Goal: Information Seeking & Learning: Check status

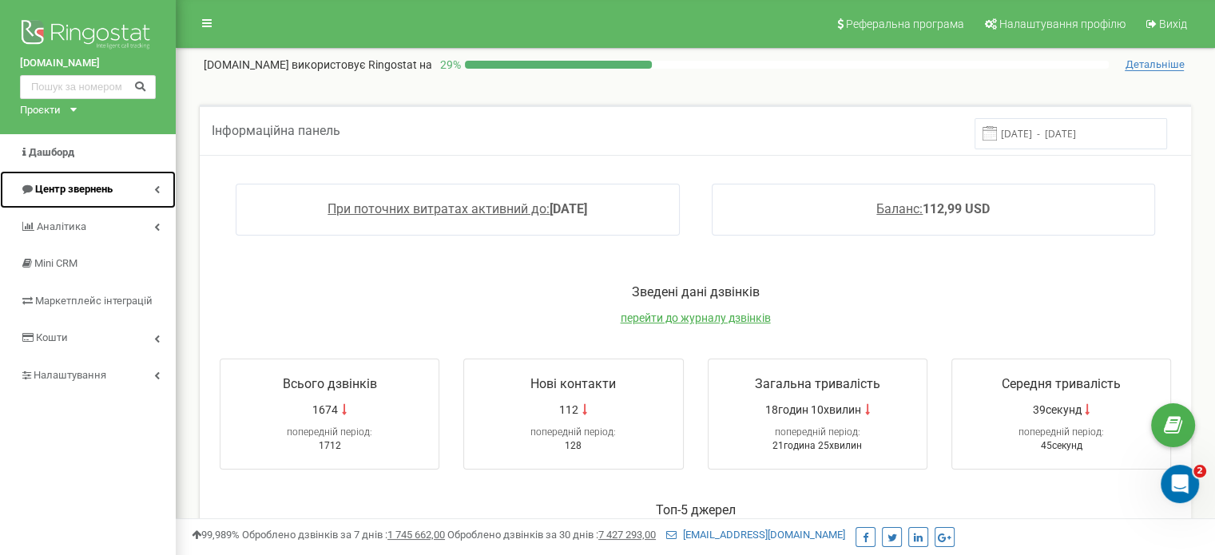
click at [95, 188] on span "Центр звернень" at bounding box center [73, 189] width 77 height 12
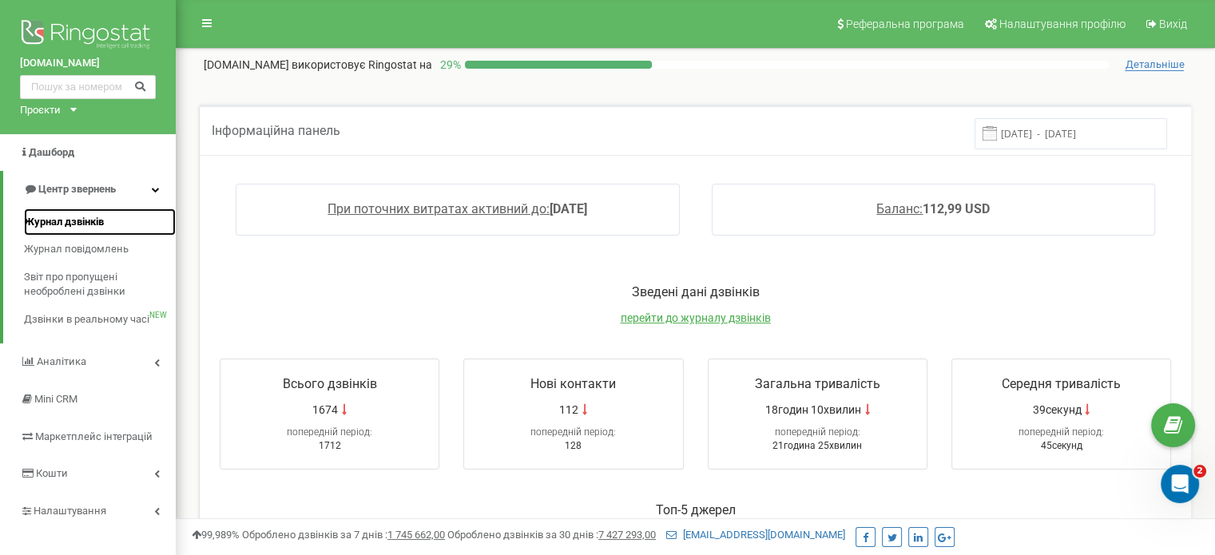
click at [81, 216] on span "Журнал дзвінків" at bounding box center [64, 222] width 80 height 15
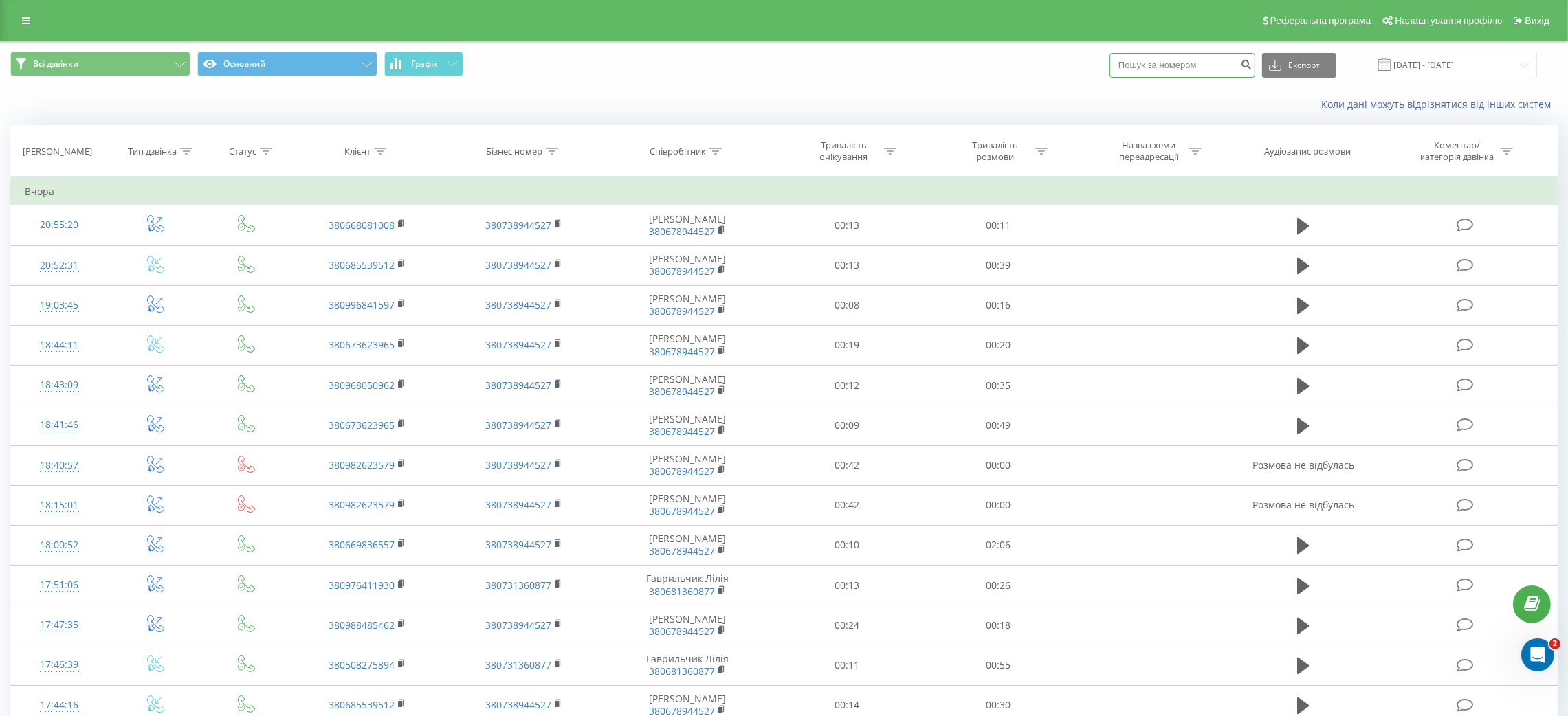
click at [1181, 61] on input at bounding box center [1182, 65] width 145 height 25
paste input "0673620905"
type input "0673620905"
click at [1251, 63] on icon "submit" at bounding box center [1246, 63] width 12 height 9
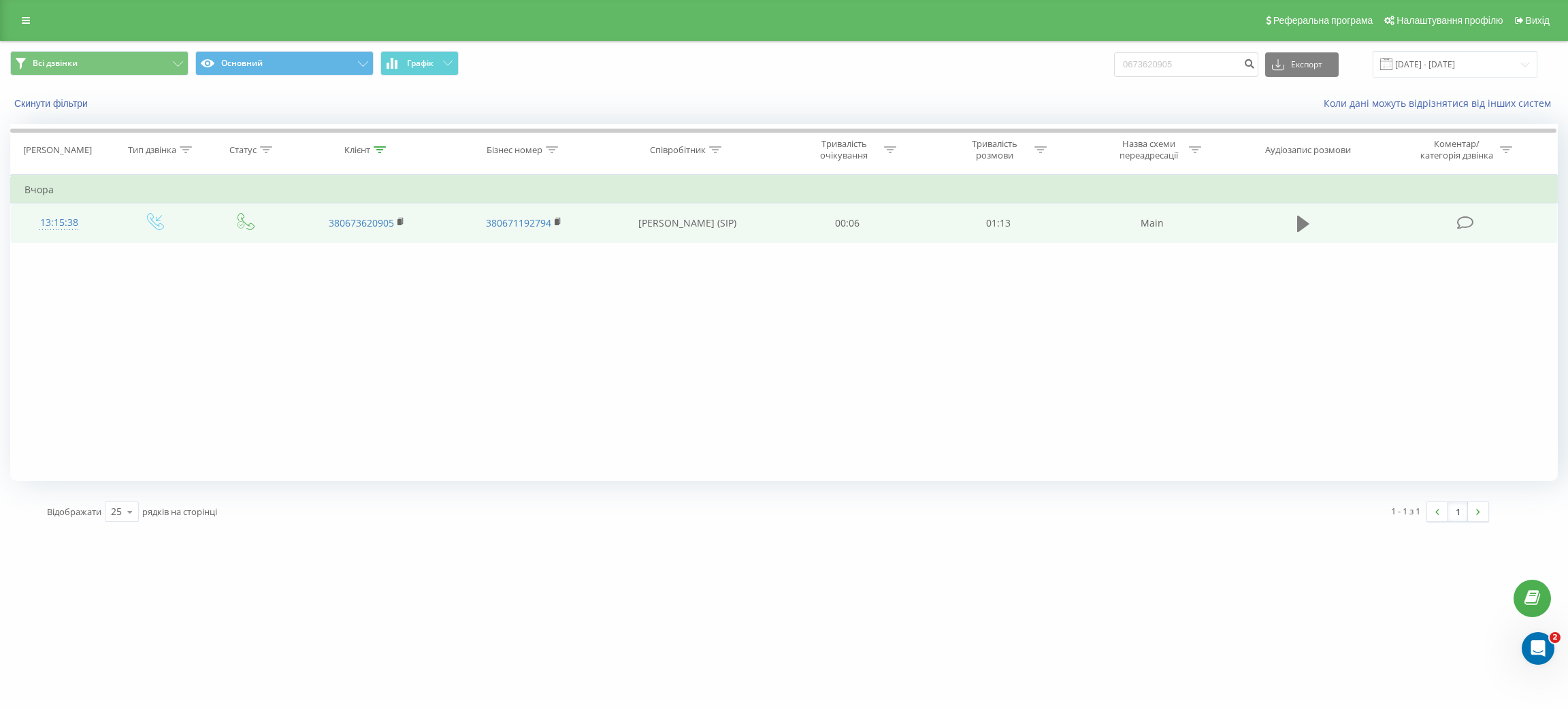
click at [1300, 222] on icon at bounding box center [1303, 223] width 12 height 16
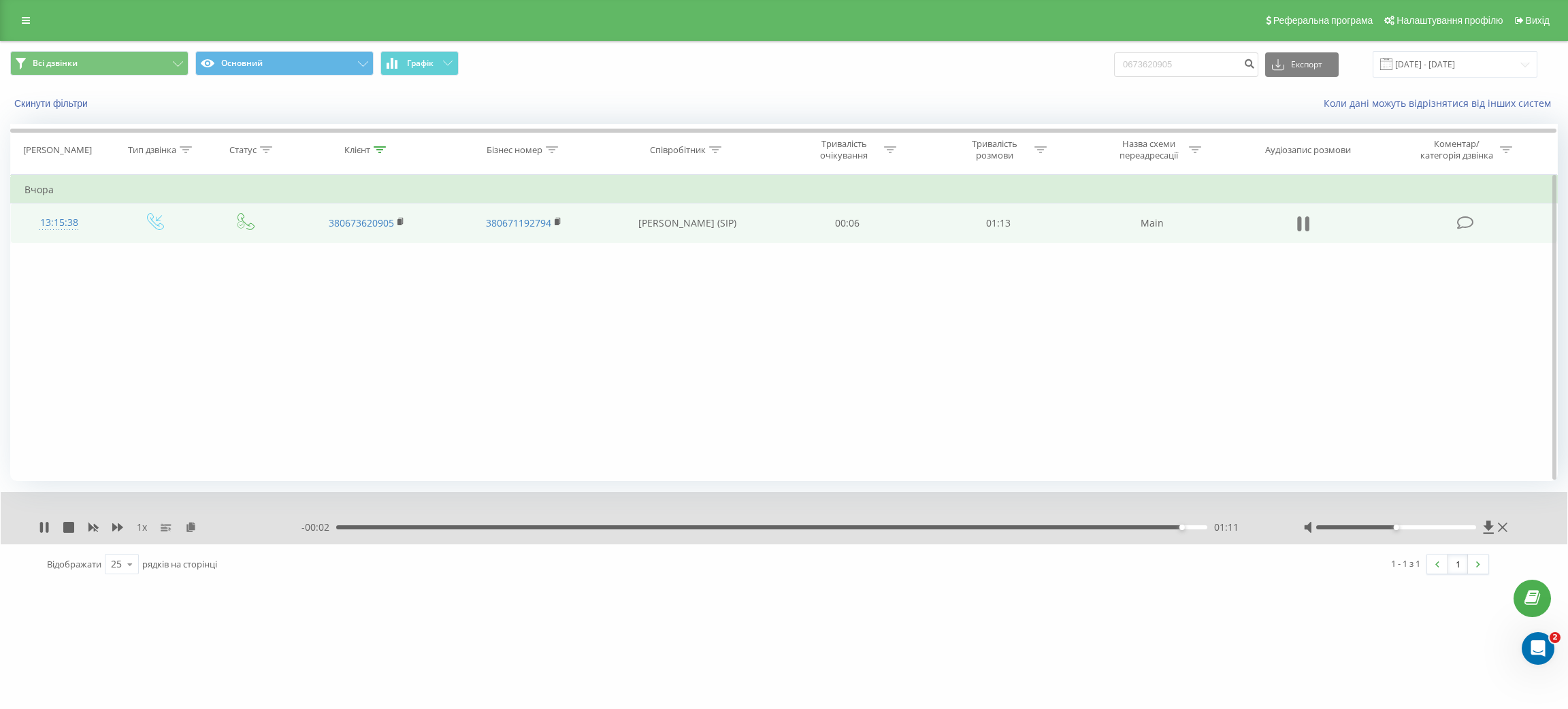
click at [1300, 216] on icon at bounding box center [1299, 224] width 4 height 15
click at [23, 20] on icon at bounding box center [26, 20] width 9 height 9
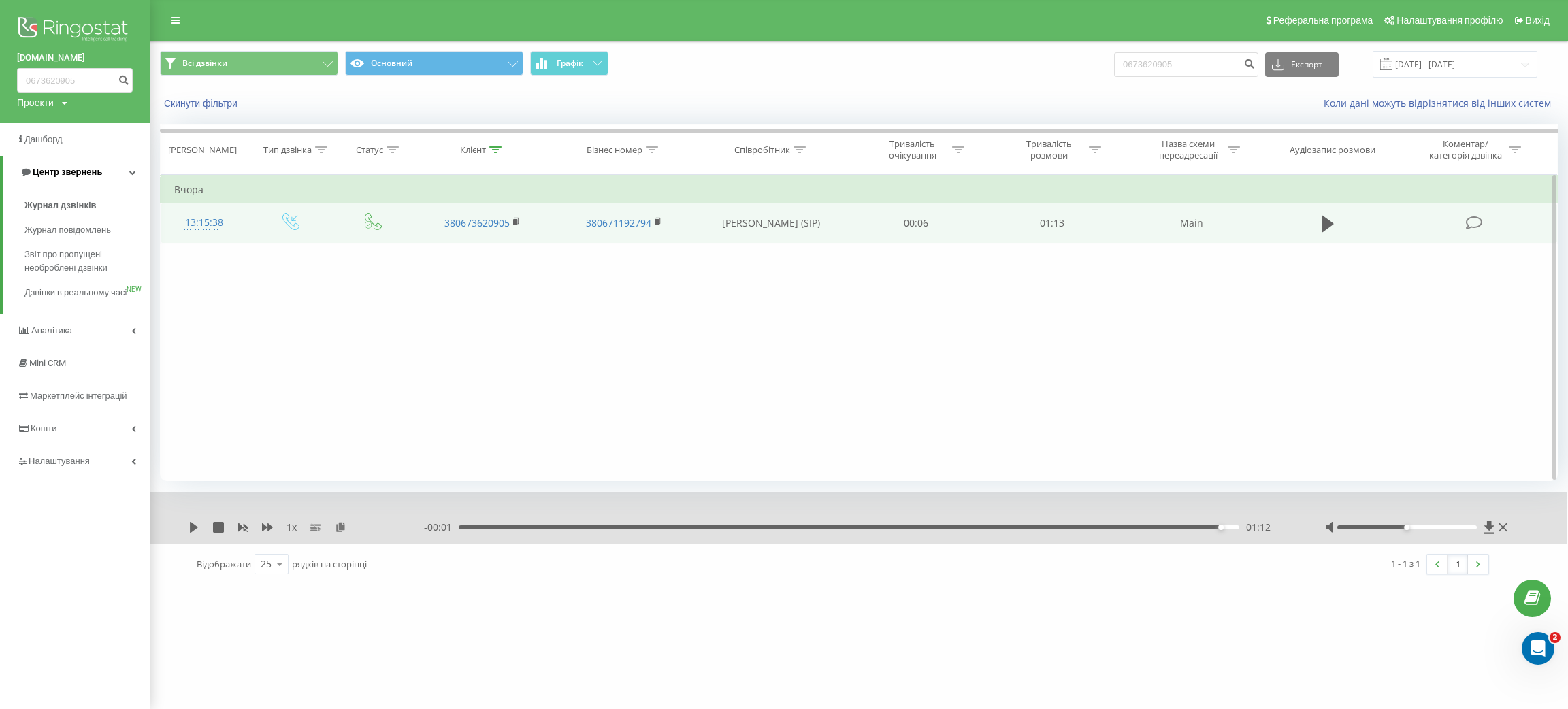
click at [65, 174] on span "Центр звернень" at bounding box center [66, 172] width 69 height 10
click at [59, 179] on span "Центр звернень" at bounding box center [58, 172] width 83 height 14
click at [60, 207] on span "Журнал дзвінків" at bounding box center [61, 205] width 72 height 14
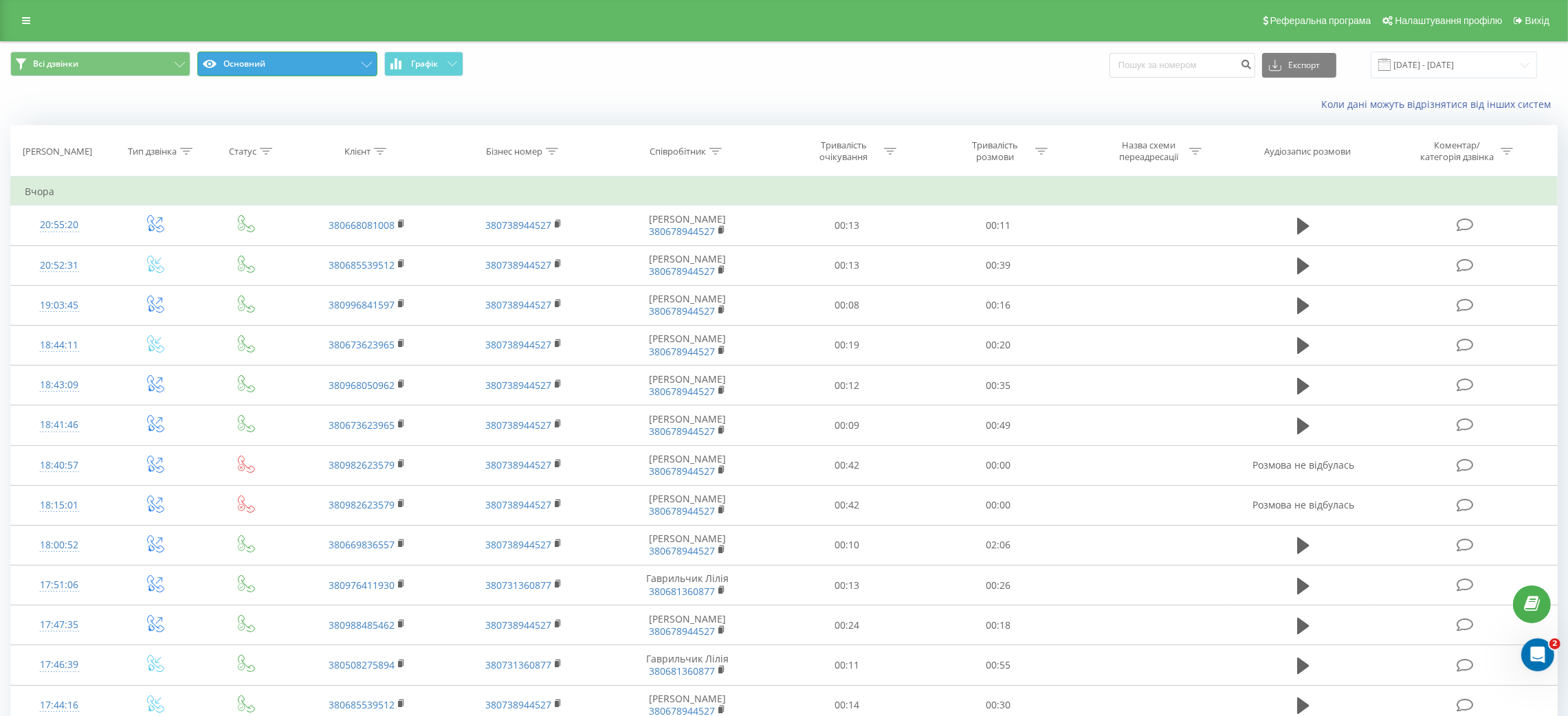
click at [261, 59] on button "Основний" at bounding box center [287, 64] width 180 height 25
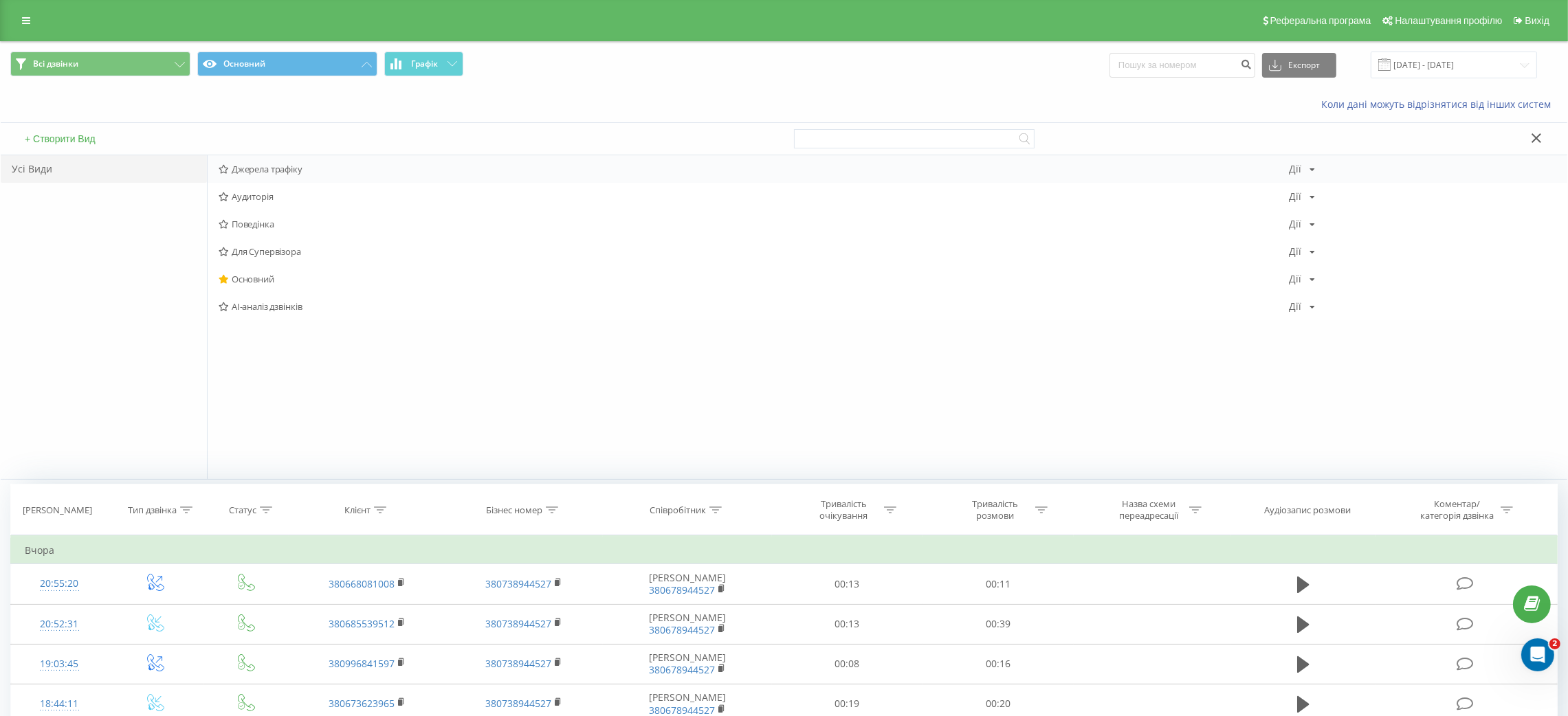
click at [254, 166] on span "Джерела трафіку" at bounding box center [754, 169] width 1071 height 9
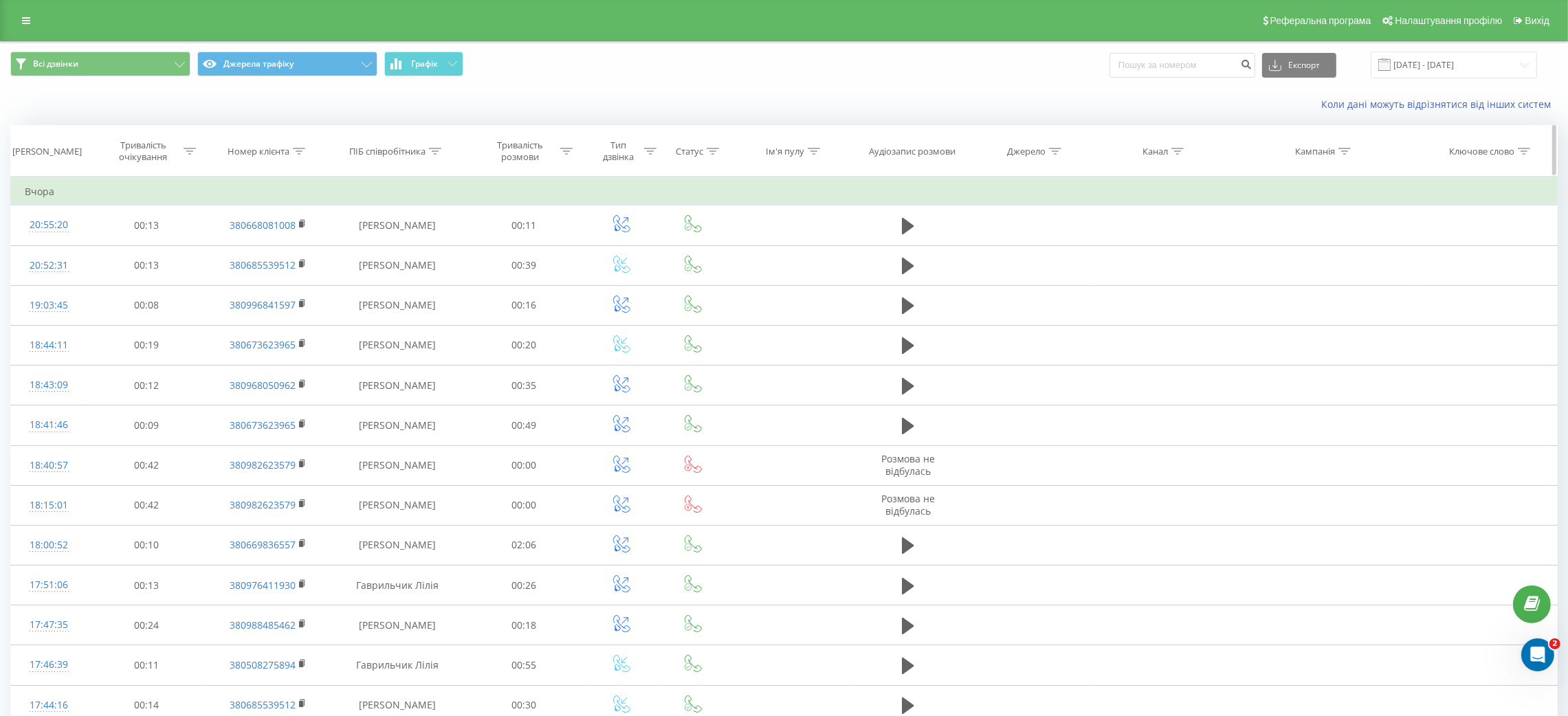
click at [431, 150] on icon at bounding box center [435, 151] width 12 height 7
click at [404, 244] on input "text" at bounding box center [397, 250] width 121 height 24
type input "Гаврильчик"
click at [429, 278] on span "OK" at bounding box center [426, 276] width 39 height 22
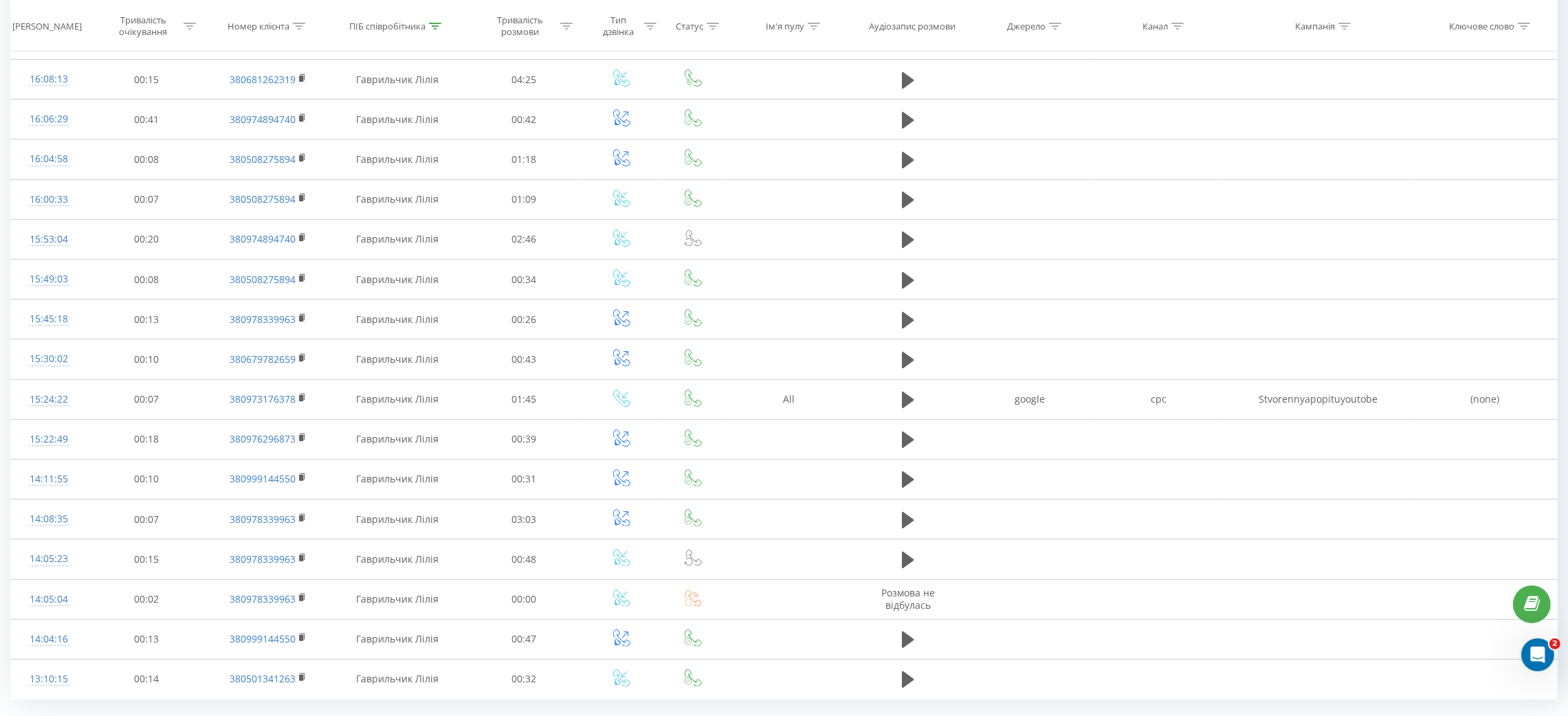
scroll to position [544, 0]
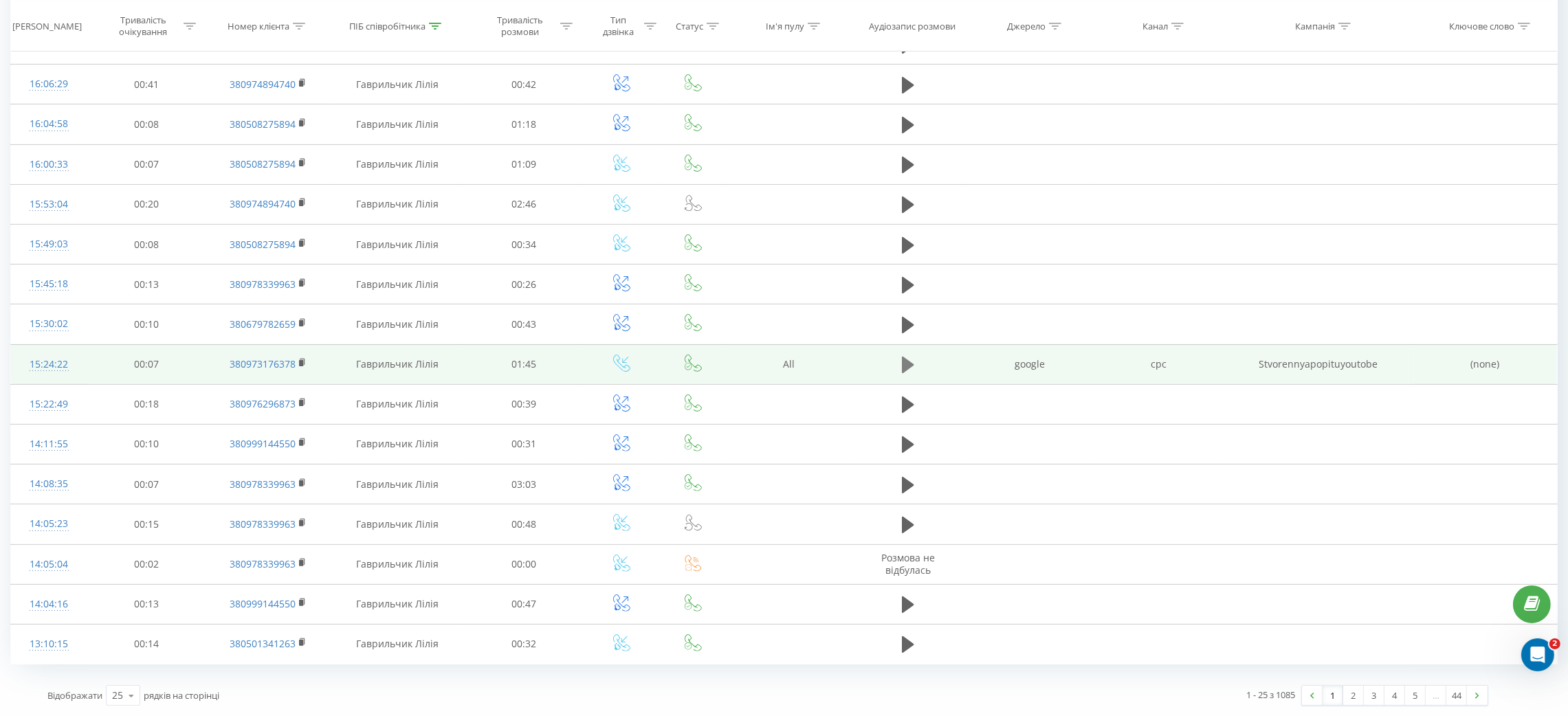
click at [904, 358] on icon at bounding box center [908, 365] width 12 height 16
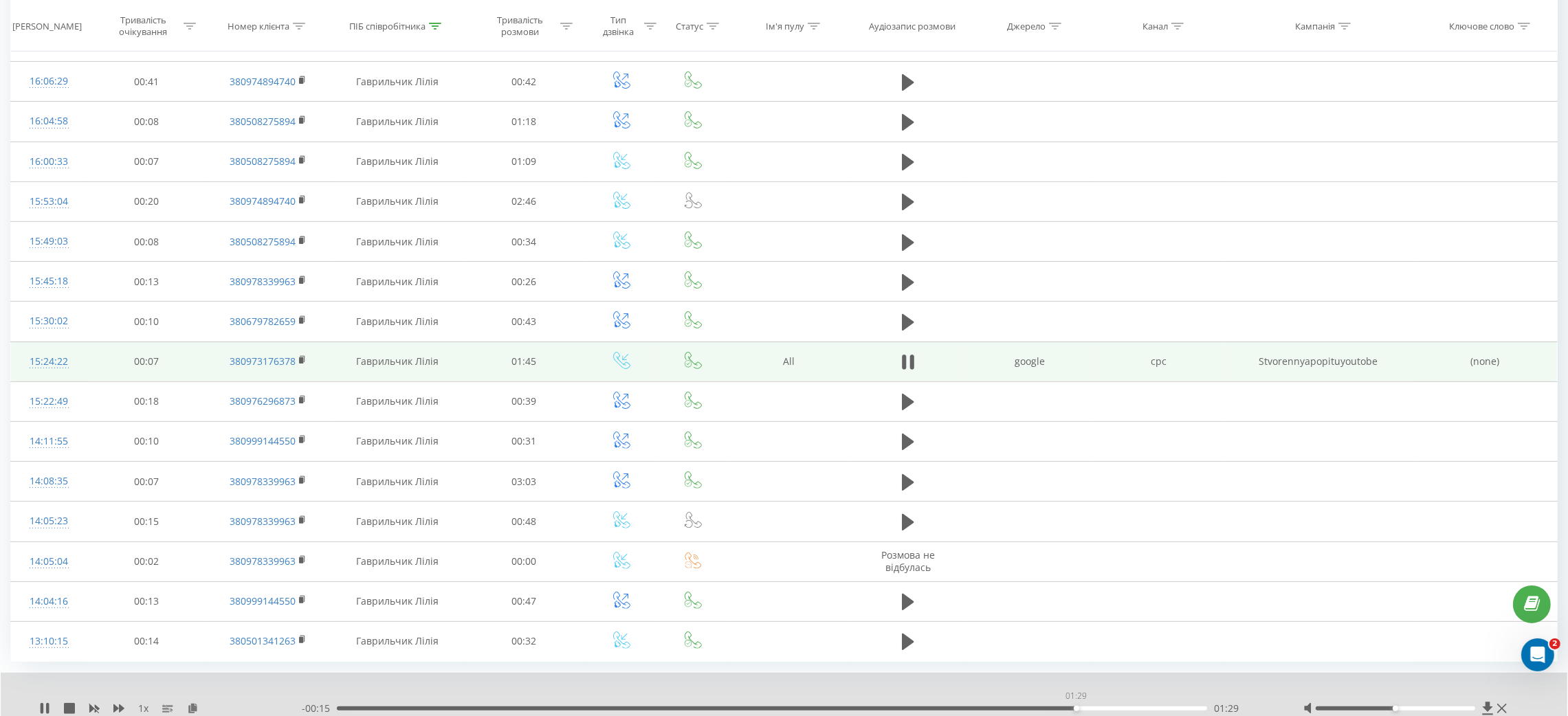
click at [1076, 709] on div "01:29" at bounding box center [771, 708] width 870 height 4
click at [1145, 711] on div "01:38" at bounding box center [771, 708] width 870 height 4
click at [915, 365] on button at bounding box center [908, 362] width 21 height 21
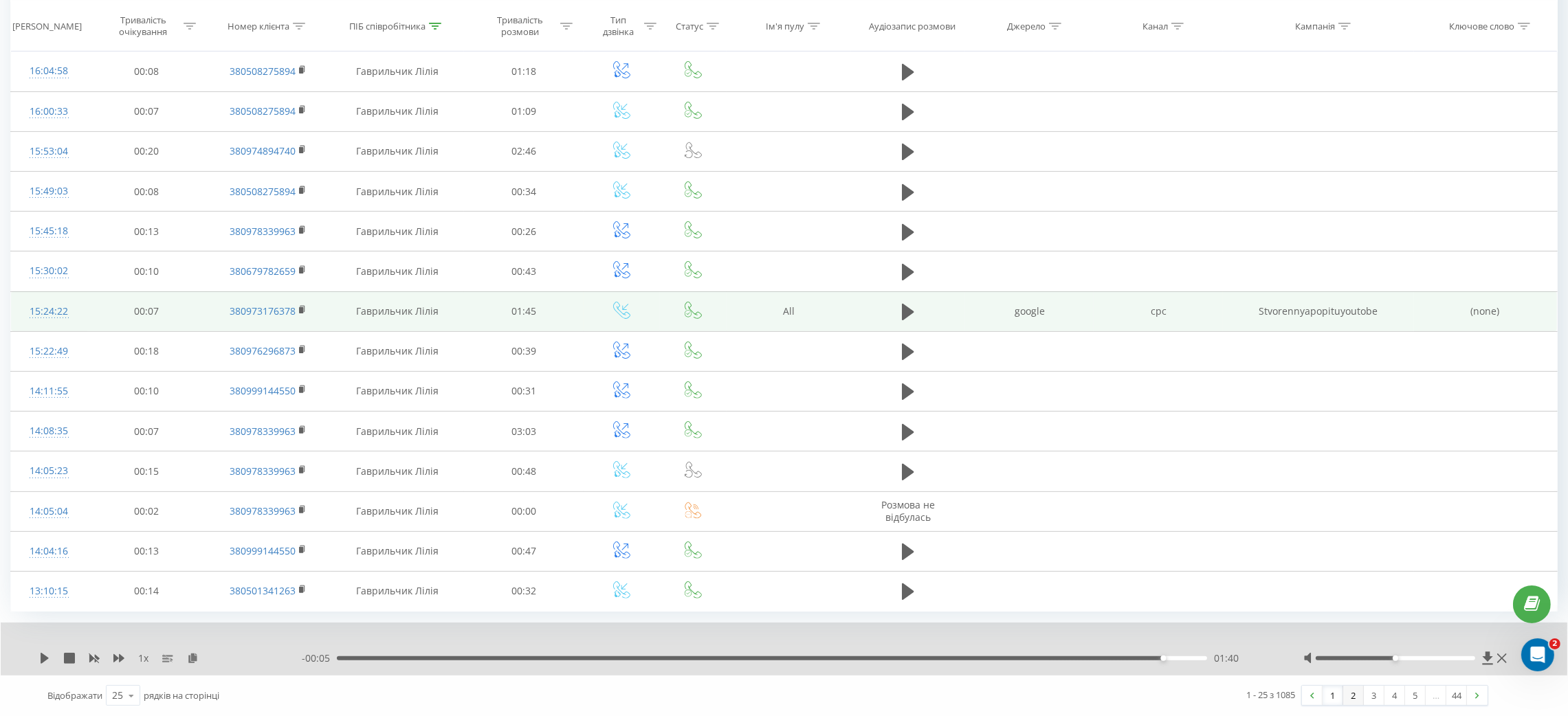
click at [1349, 691] on link "2" at bounding box center [1354, 695] width 21 height 19
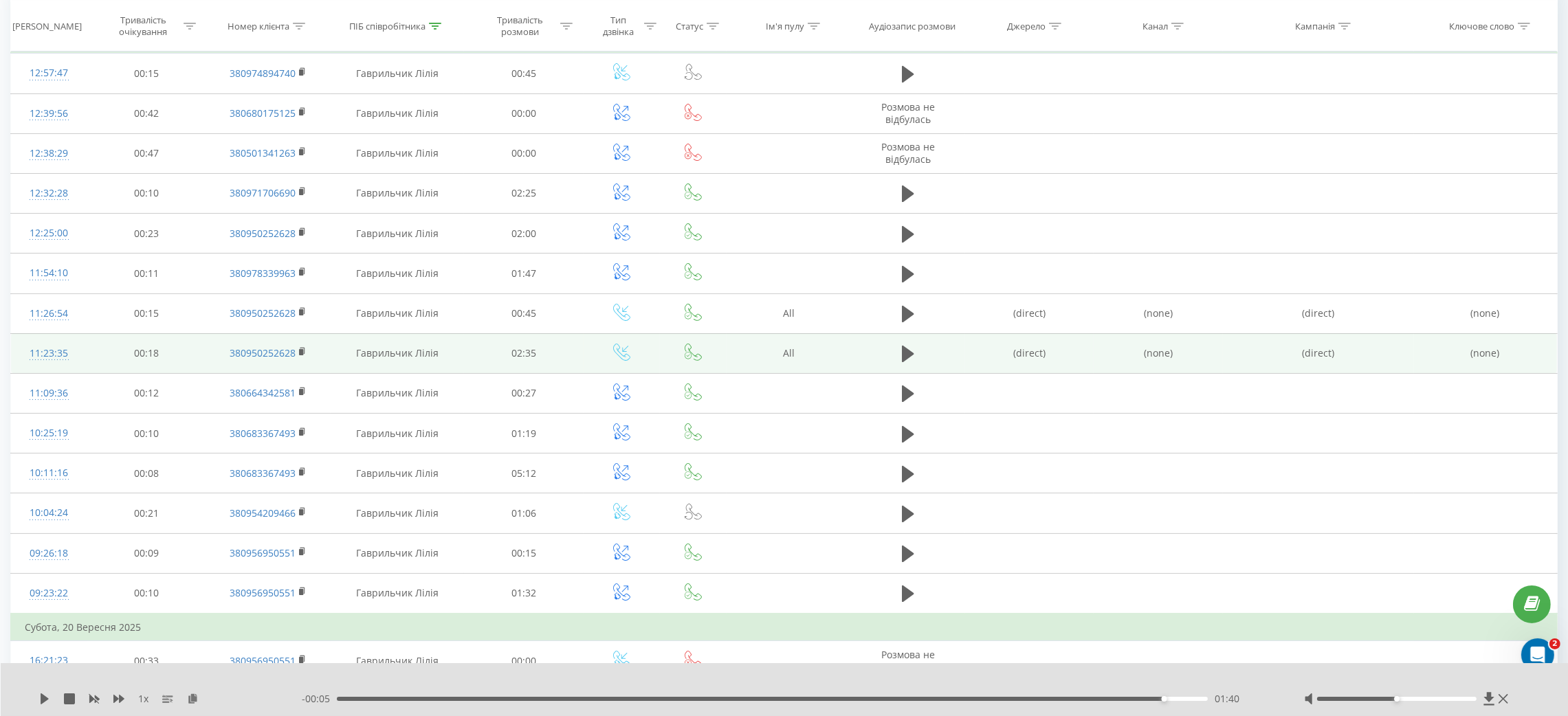
scroll to position [153, 0]
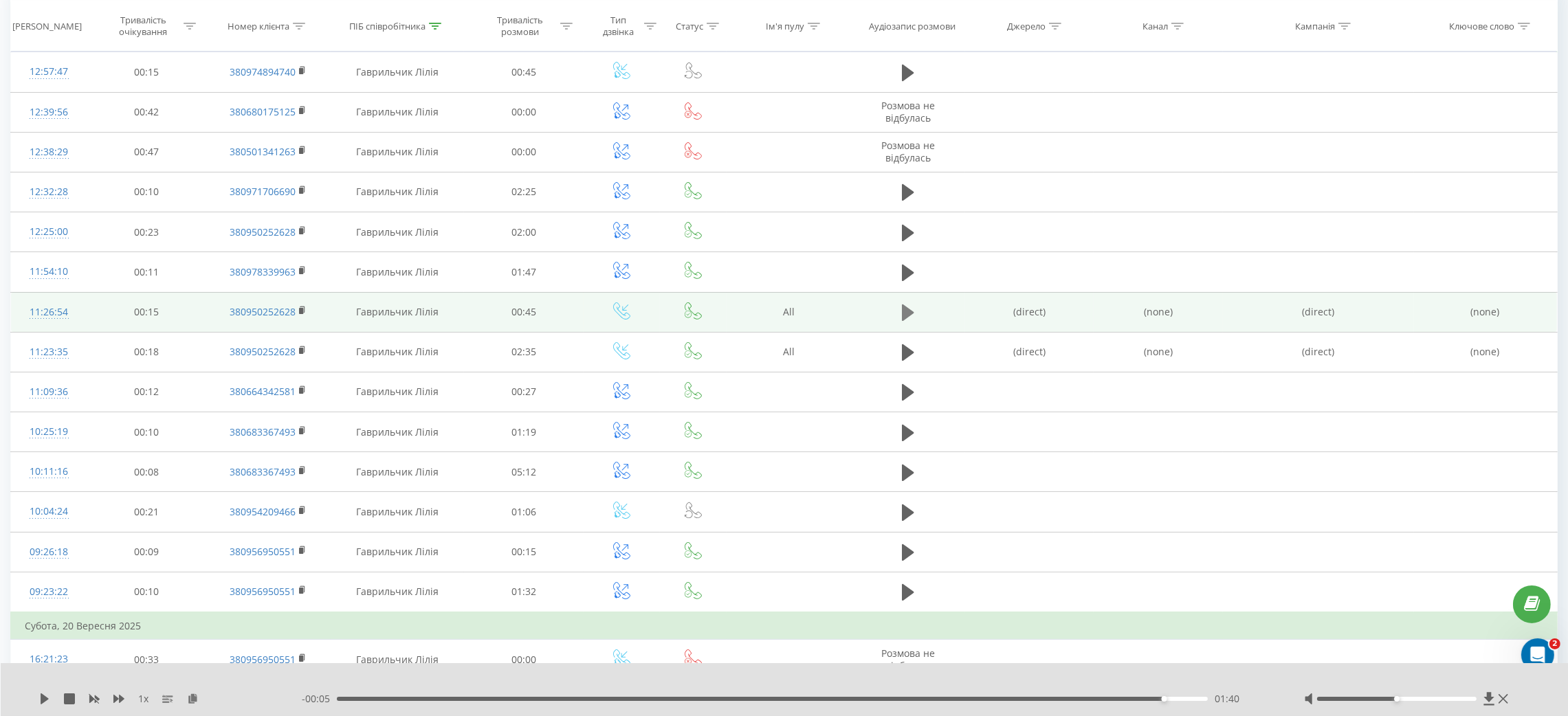
click at [903, 306] on icon at bounding box center [908, 312] width 12 height 16
click at [784, 698] on div "00:23" at bounding box center [772, 699] width 871 height 4
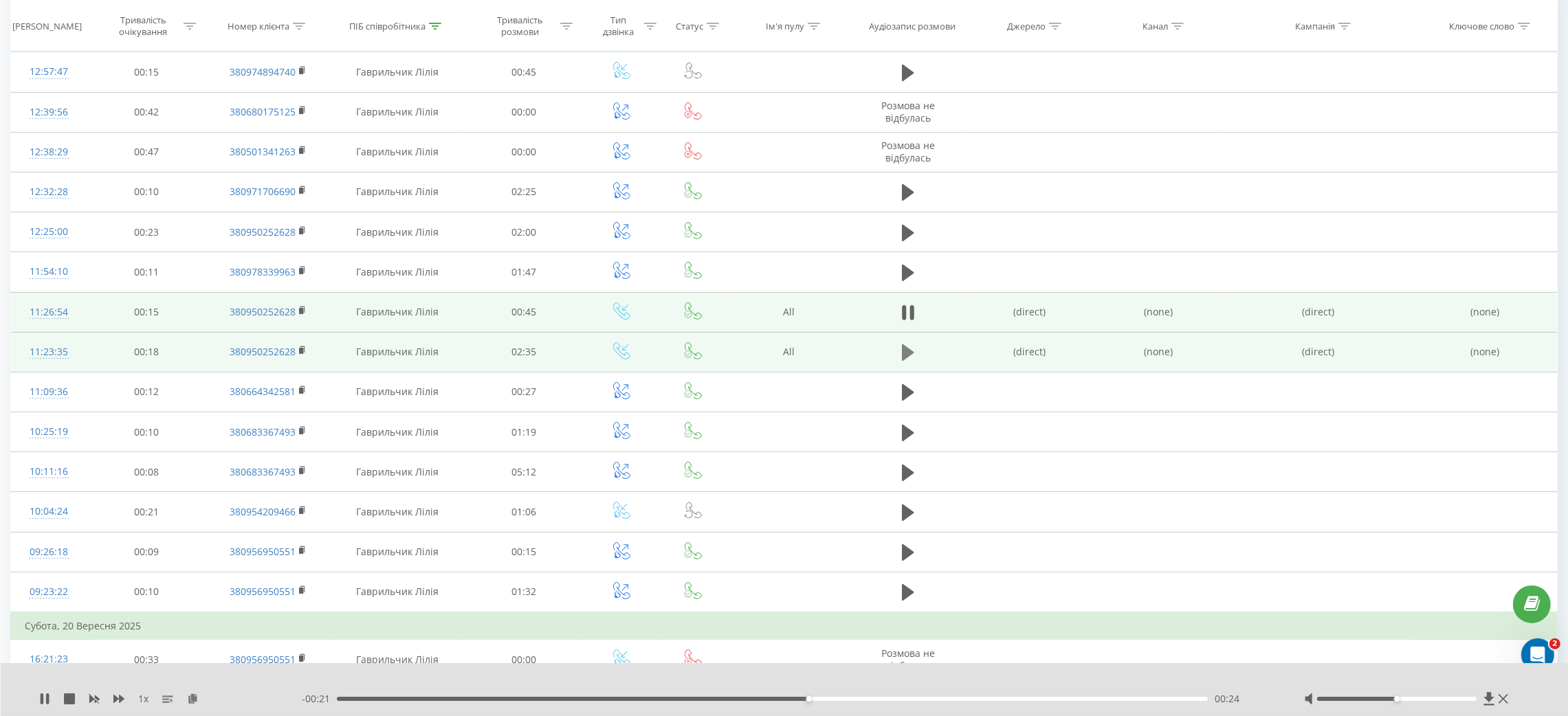
click at [908, 349] on icon at bounding box center [908, 352] width 12 height 16
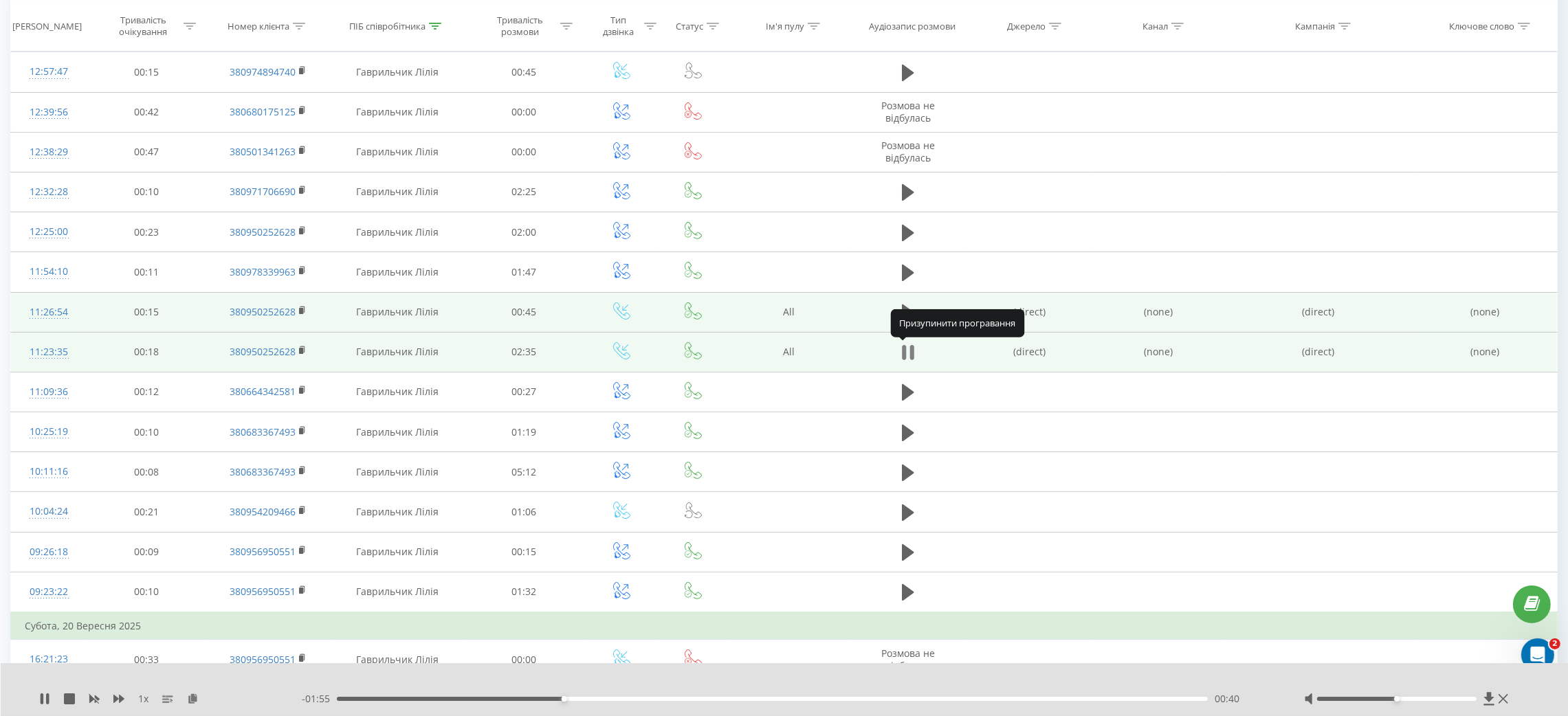
click at [909, 349] on icon at bounding box center [908, 353] width 12 height 19
click at [909, 355] on icon at bounding box center [908, 352] width 12 height 16
click at [657, 697] on div "00:57" at bounding box center [772, 699] width 871 height 4
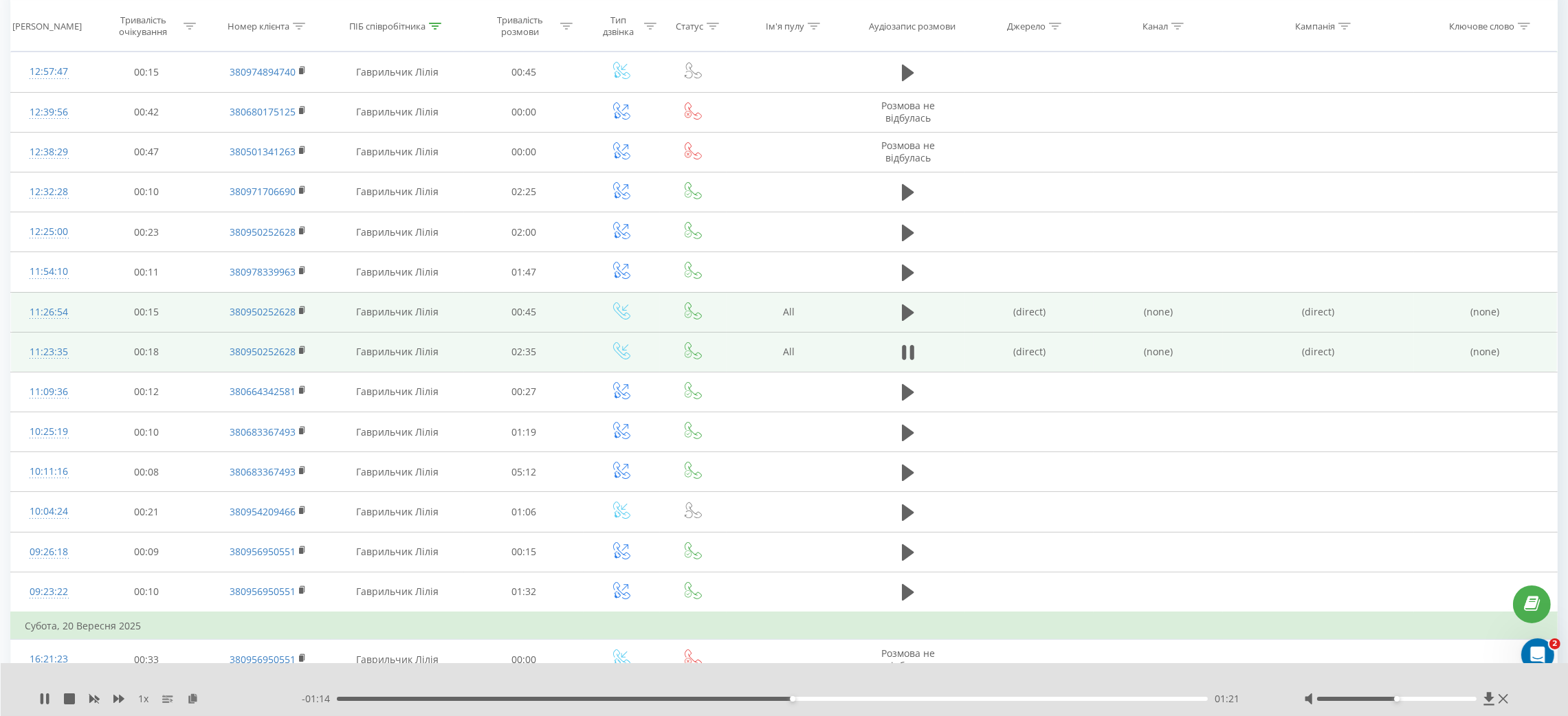
click at [1412, 698] on div at bounding box center [1396, 699] width 159 height 4
click at [1429, 698] on div at bounding box center [1396, 699] width 159 height 4
click at [766, 697] on div "01:16" at bounding box center [772, 699] width 871 height 4
click at [1448, 699] on div at bounding box center [1396, 699] width 159 height 4
click at [869, 699] on div "01:35" at bounding box center [772, 699] width 871 height 4
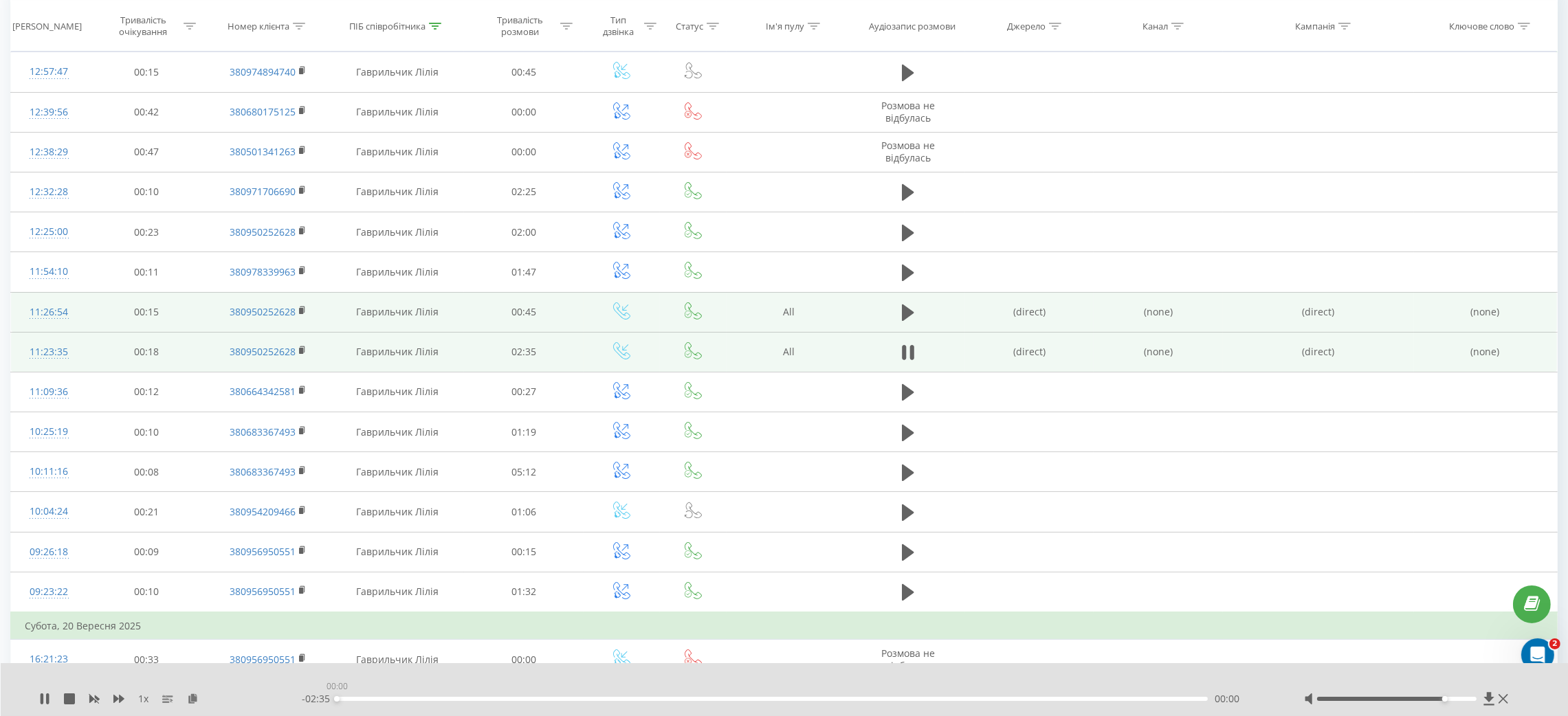
click at [951, 700] on div "00:00" at bounding box center [772, 699] width 871 height 4
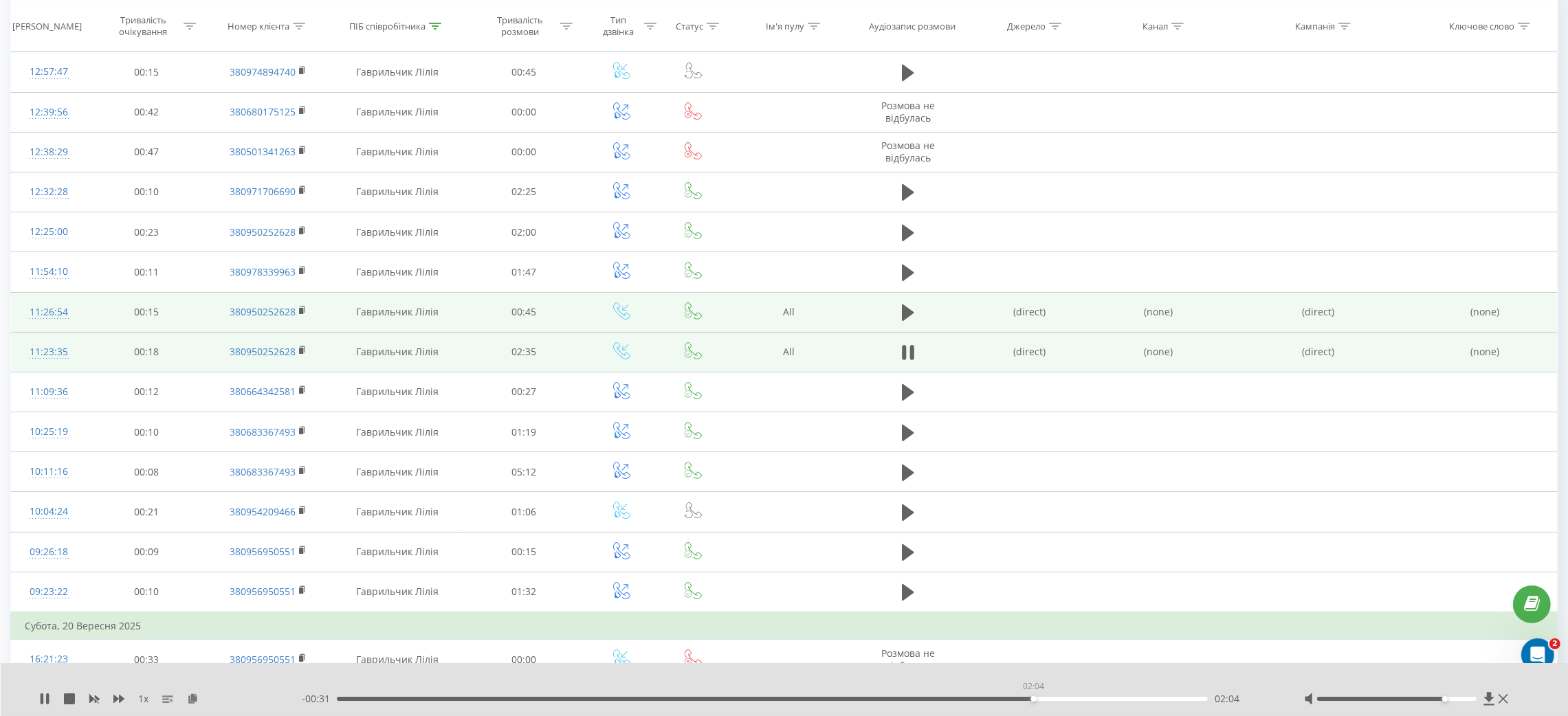
click at [1033, 699] on div "02:04" at bounding box center [772, 699] width 871 height 4
click at [1128, 699] on div "02:21" at bounding box center [772, 699] width 871 height 4
click at [1164, 698] on div "02:28" at bounding box center [772, 699] width 871 height 4
click at [913, 353] on icon at bounding box center [911, 353] width 4 height 15
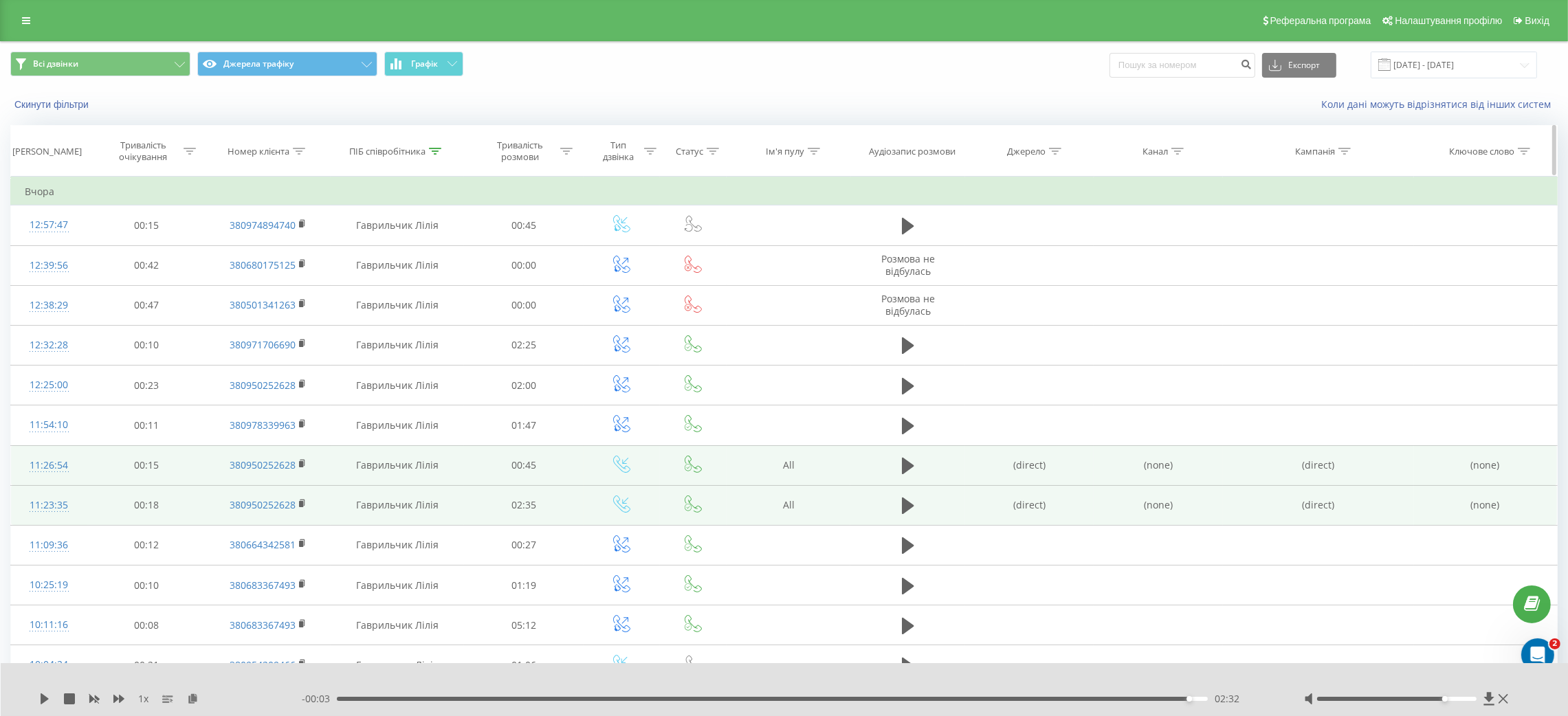
click at [431, 152] on icon at bounding box center [435, 151] width 12 height 7
click at [406, 251] on input "Гаврильчик" at bounding box center [397, 250] width 121 height 24
click at [406, 251] on input "text" at bounding box center [397, 250] width 121 height 24
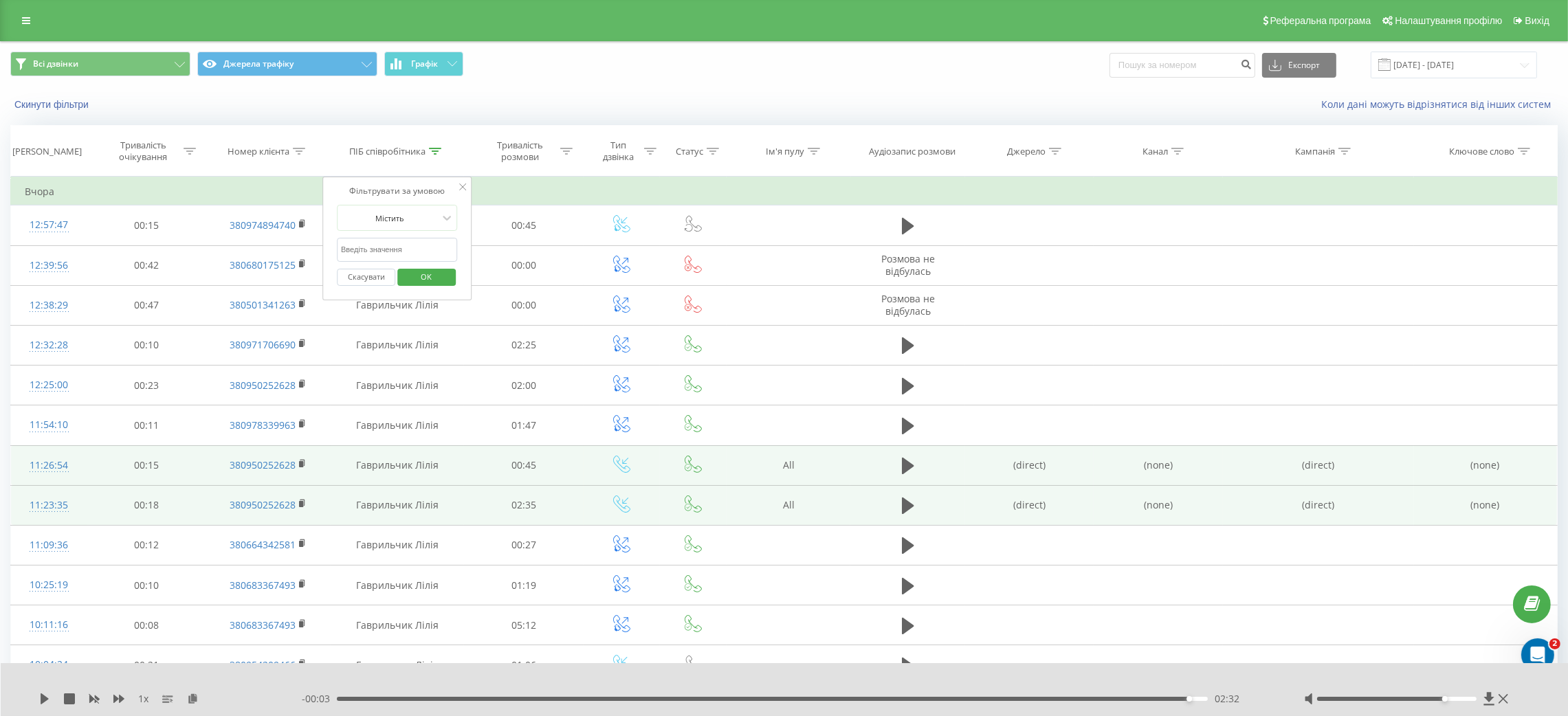
type input "Мельник"
click at [438, 282] on span "OK" at bounding box center [426, 276] width 39 height 22
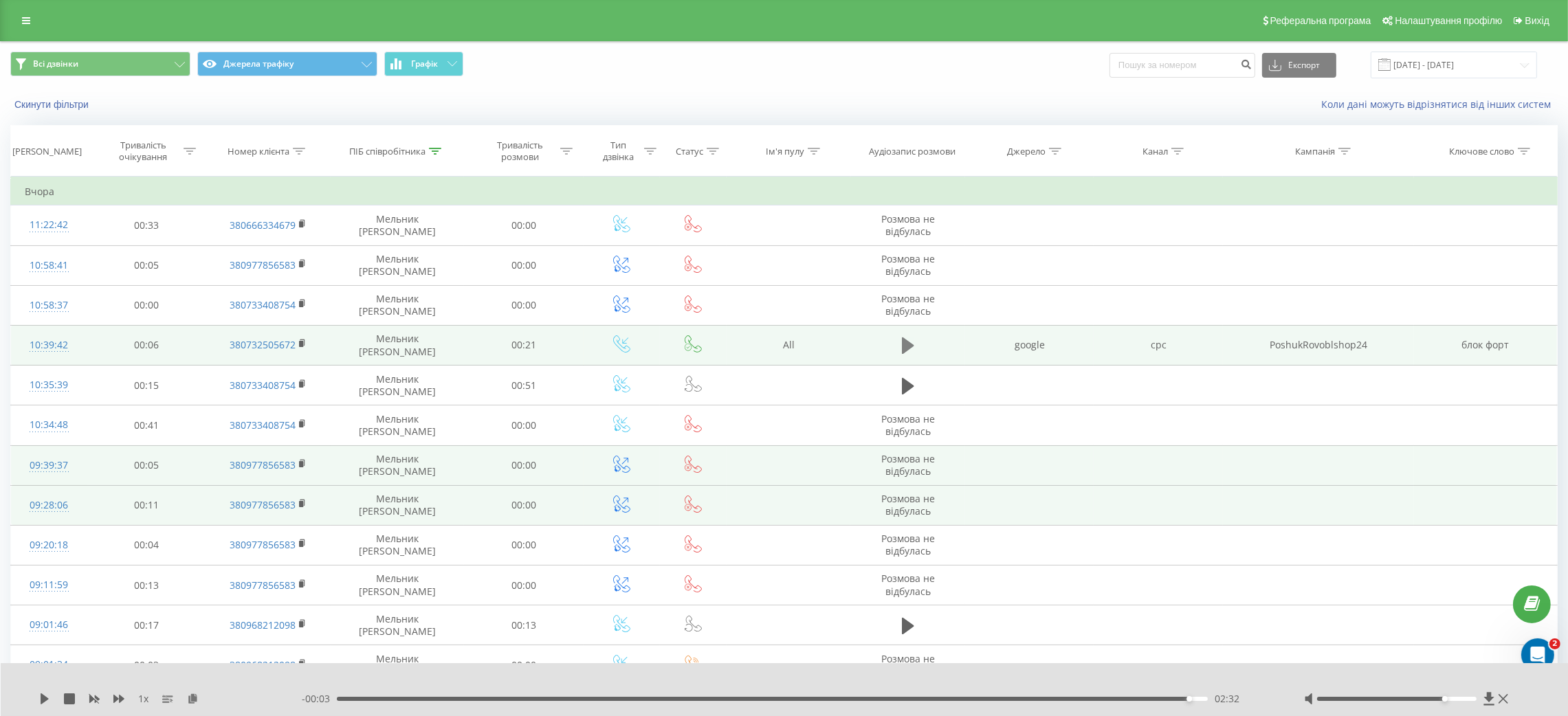
click at [909, 345] on icon at bounding box center [908, 345] width 12 height 16
click at [909, 345] on icon at bounding box center [908, 346] width 12 height 19
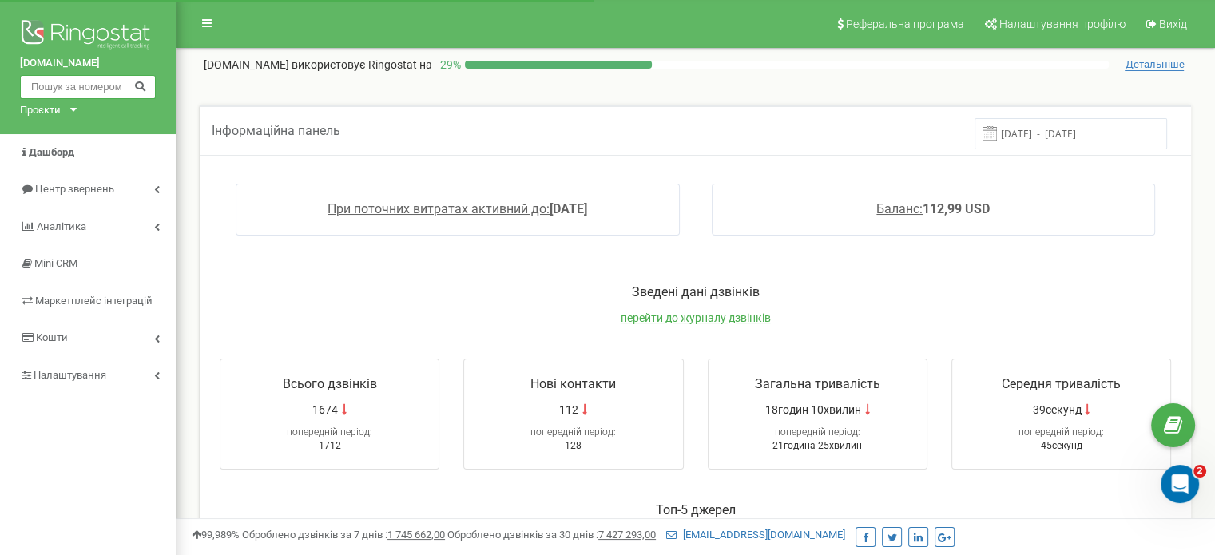
click at [88, 81] on input "text" at bounding box center [88, 87] width 136 height 24
paste input "0501030123"
type input "0501030123"
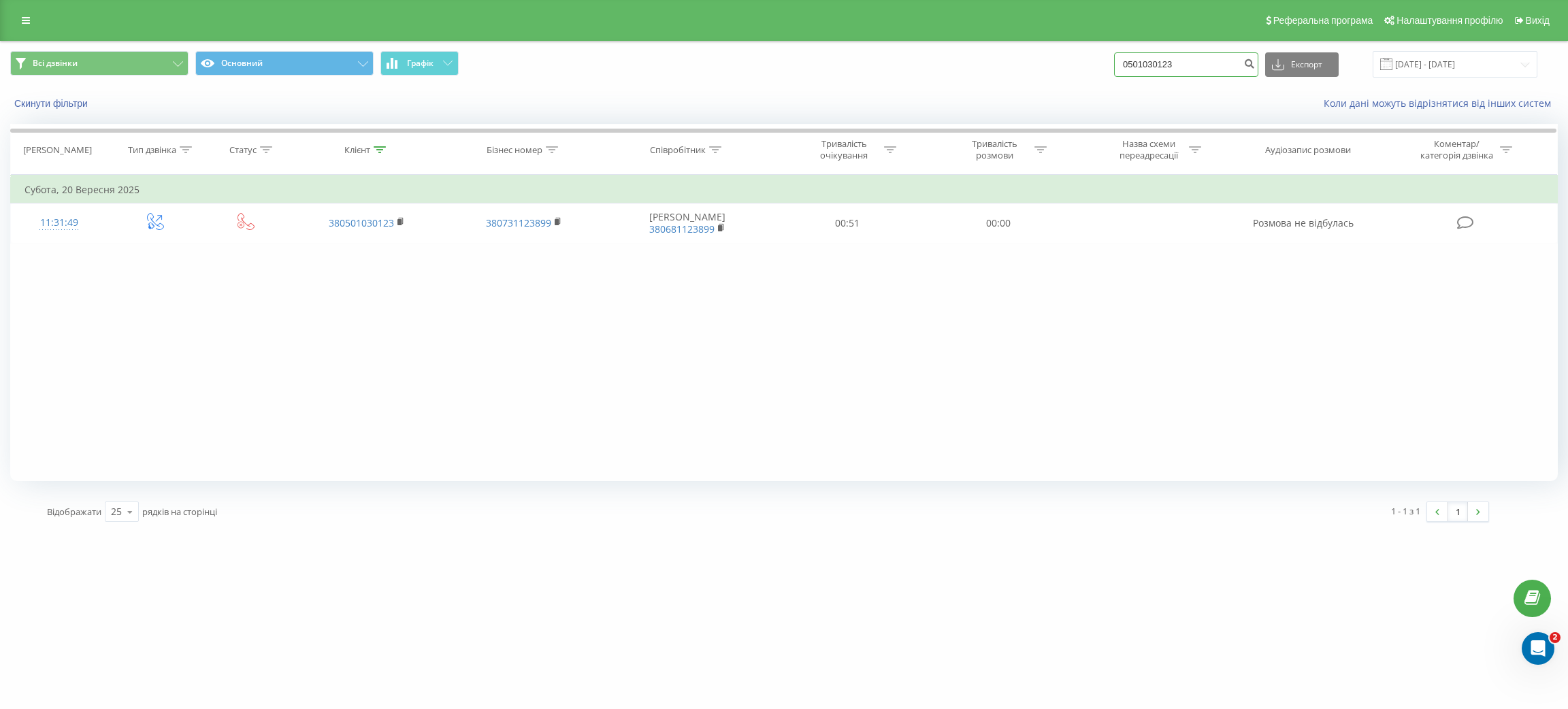
click at [1197, 66] on input "0501030123" at bounding box center [1185, 64] width 144 height 25
drag, startPoint x: 1197, startPoint y: 66, endPoint x: 1068, endPoint y: 67, distance: 129.0
click at [1068, 67] on div "Всі дзвінки Основний Графік 0501030123 Експорт .csv .xls .xlsx [DATE] - [DATE]" at bounding box center [784, 64] width 1548 height 26
paste input "674431338"
type input "0674431338"
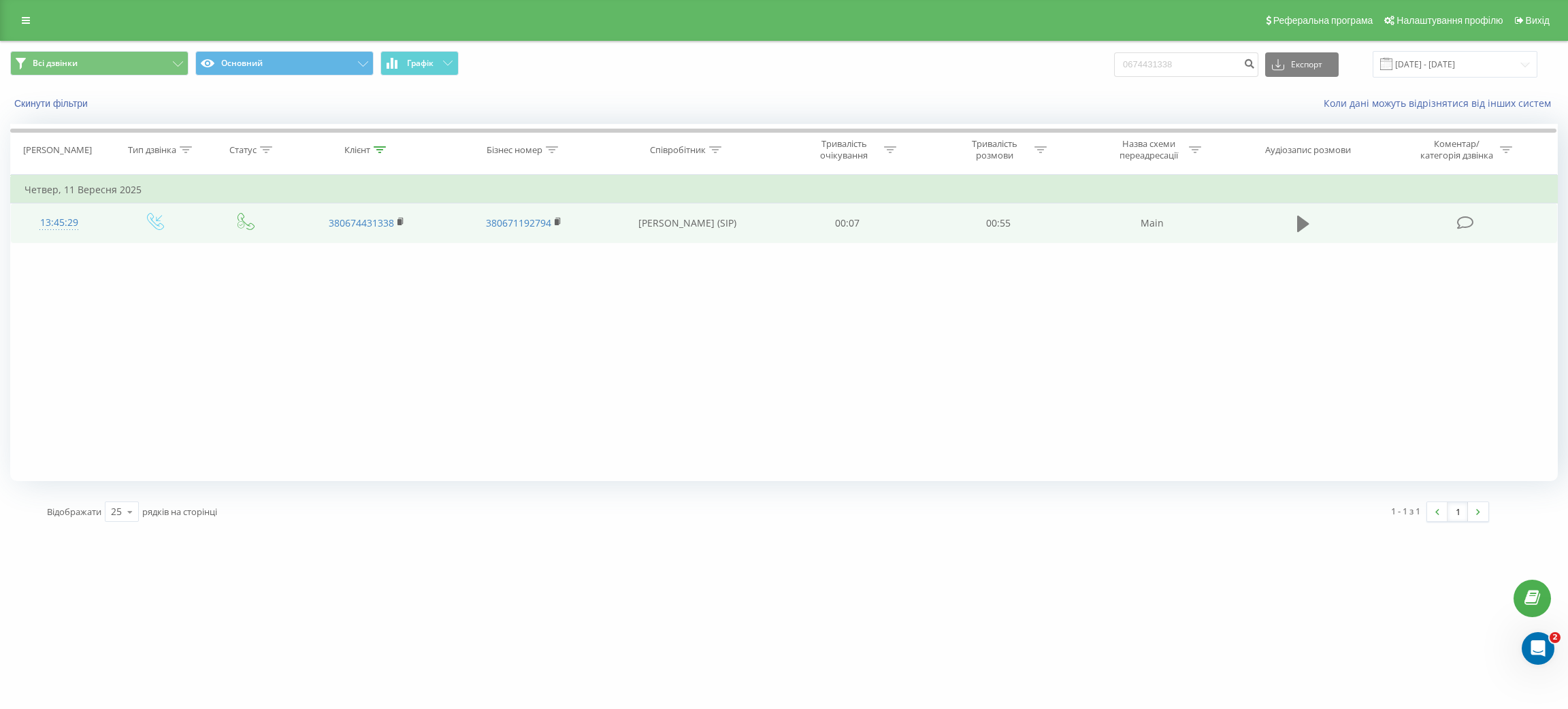
click at [1306, 232] on icon at bounding box center [1303, 224] width 12 height 19
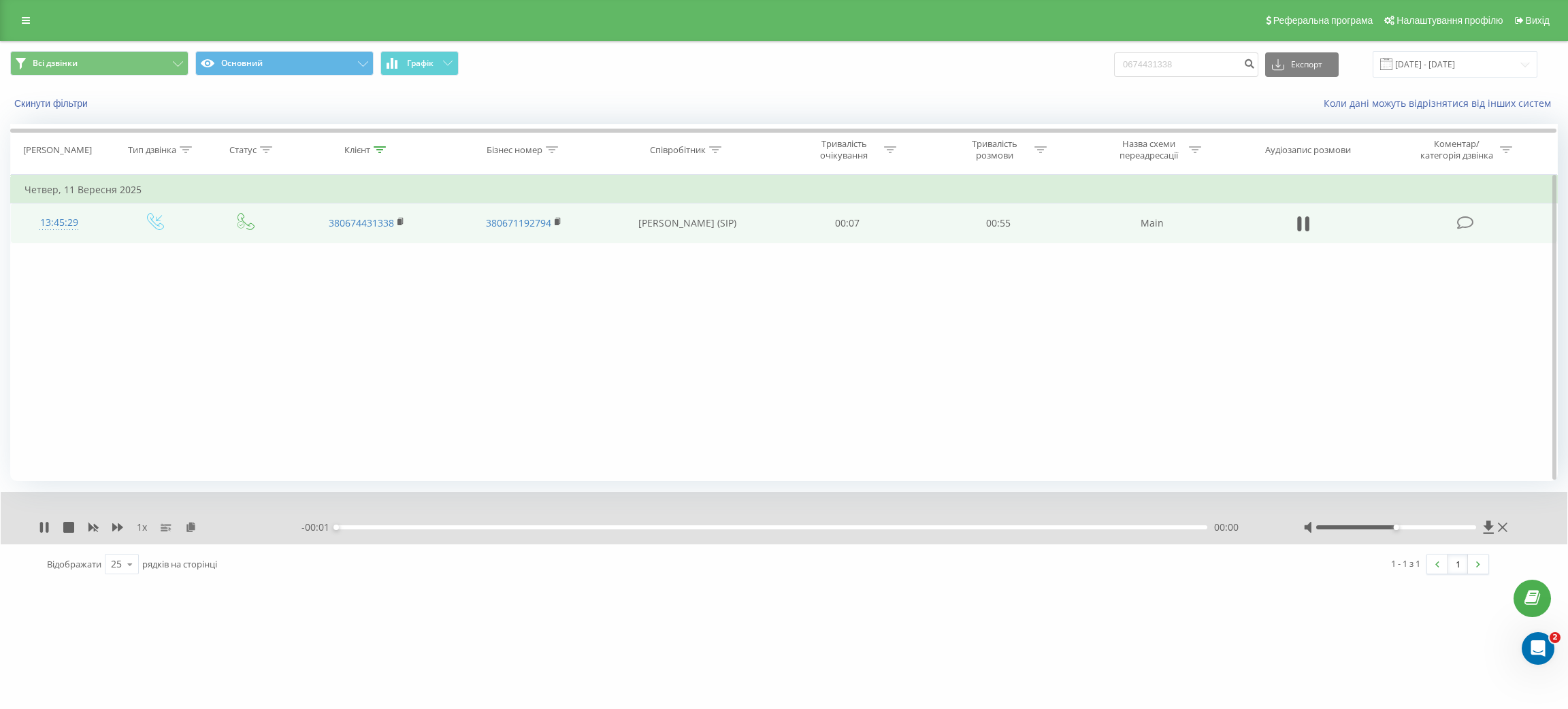
click at [1306, 232] on icon at bounding box center [1303, 224] width 12 height 19
